Goal: Task Accomplishment & Management: Manage account settings

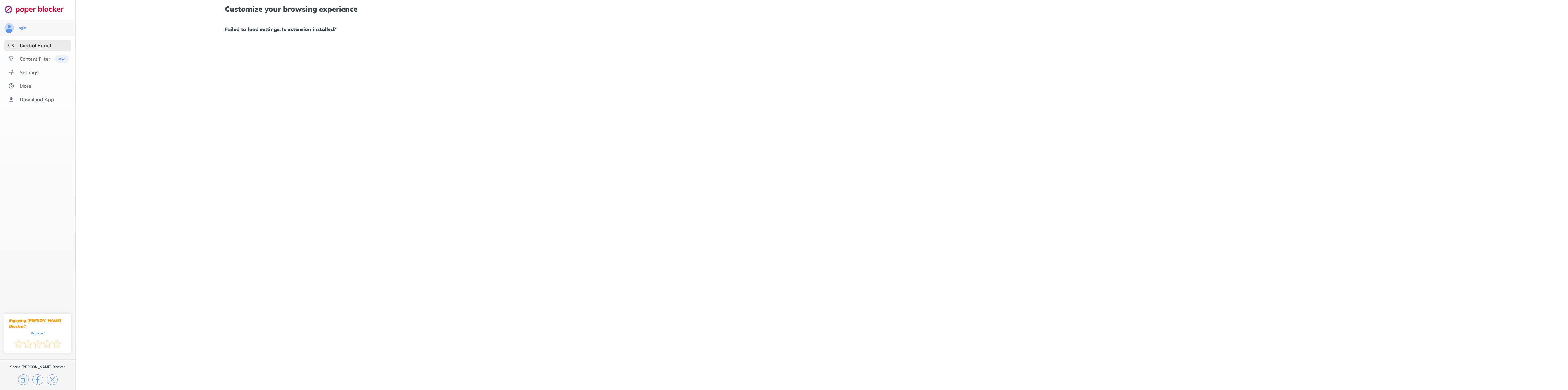
click at [20, 48] on div "Control Panel" at bounding box center [38, 45] width 67 height 11
click at [28, 58] on div "Content Filter" at bounding box center [35, 59] width 31 height 6
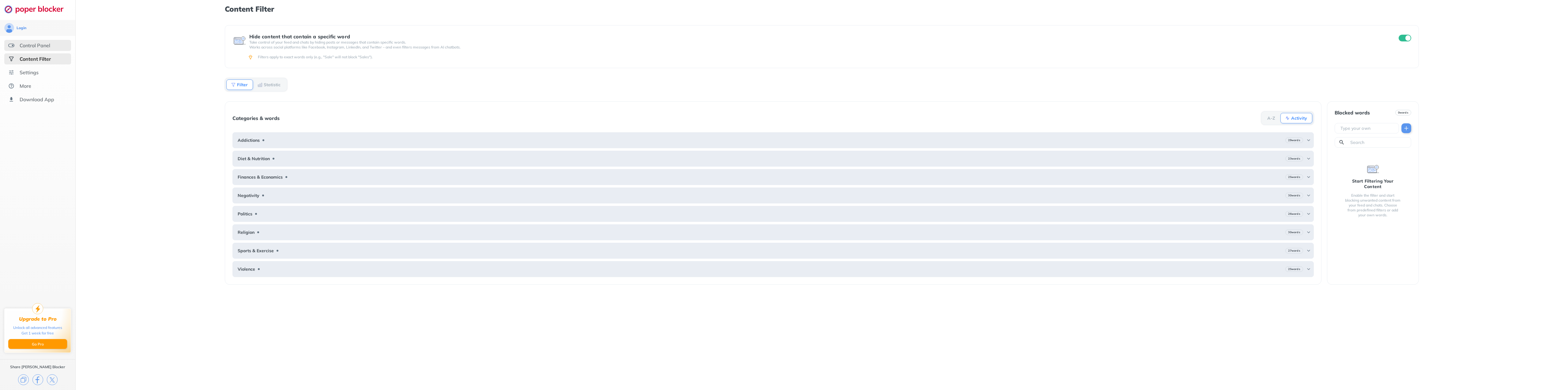
click at [29, 47] on div "Control Panel" at bounding box center [35, 45] width 31 height 6
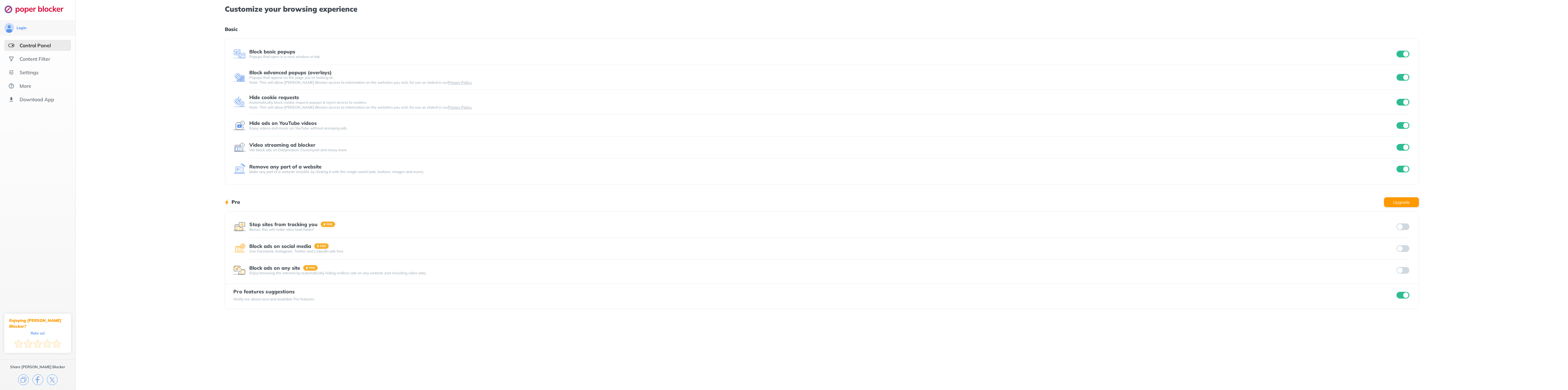
click at [1405, 56] on input "checkbox" at bounding box center [1403, 54] width 13 height 7
click at [1404, 76] on input "checkbox" at bounding box center [1403, 77] width 13 height 7
